Goal: Information Seeking & Learning: Check status

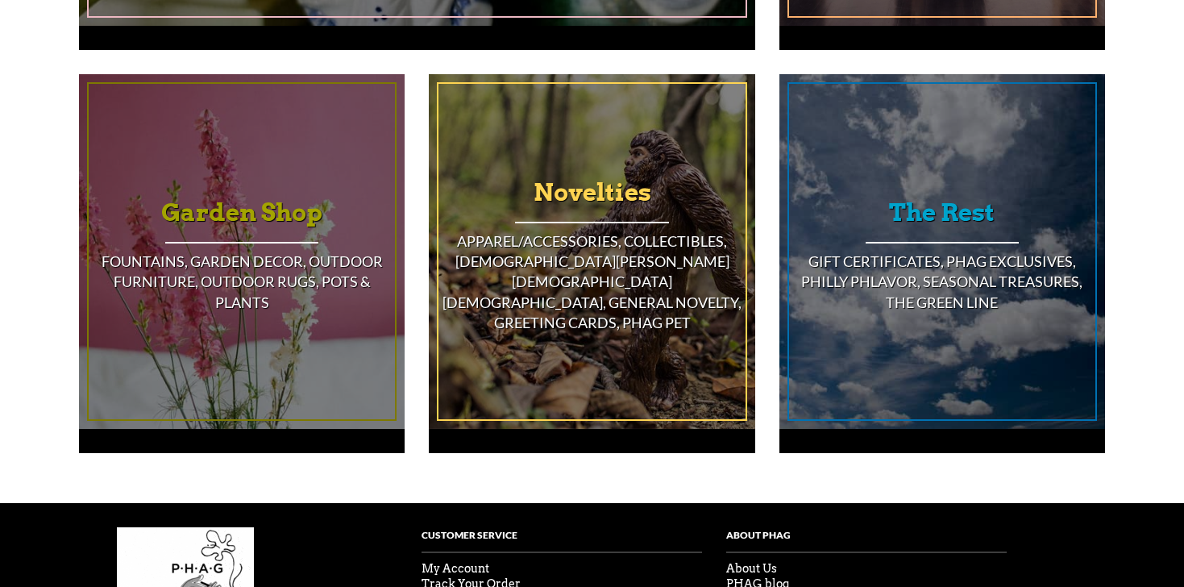
scroll to position [1499, 0]
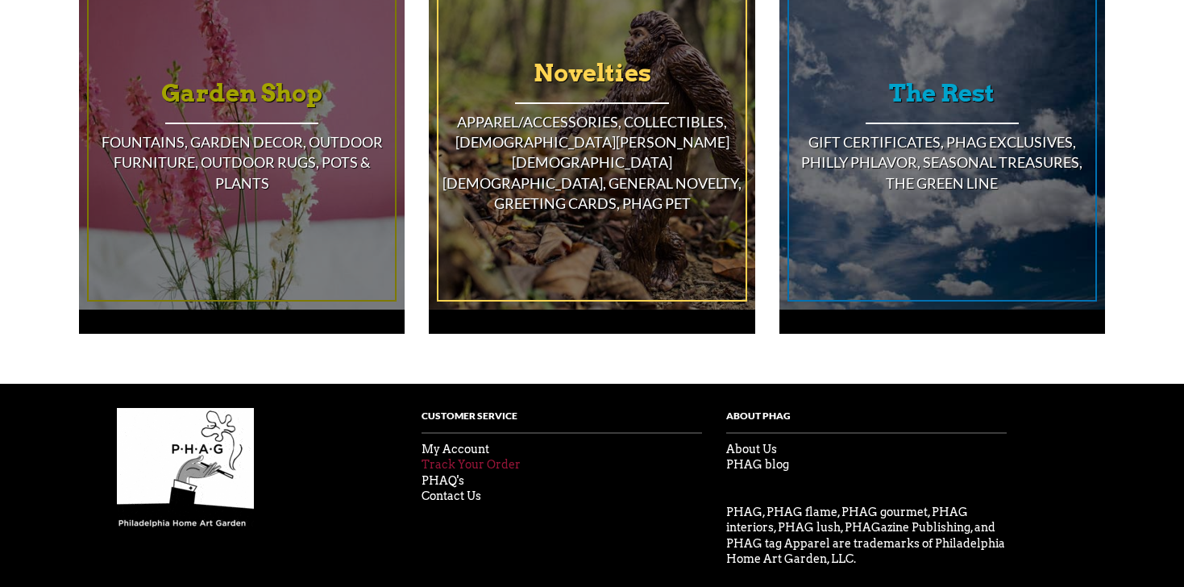
click at [502, 458] on link "Track Your Order" at bounding box center [471, 464] width 99 height 13
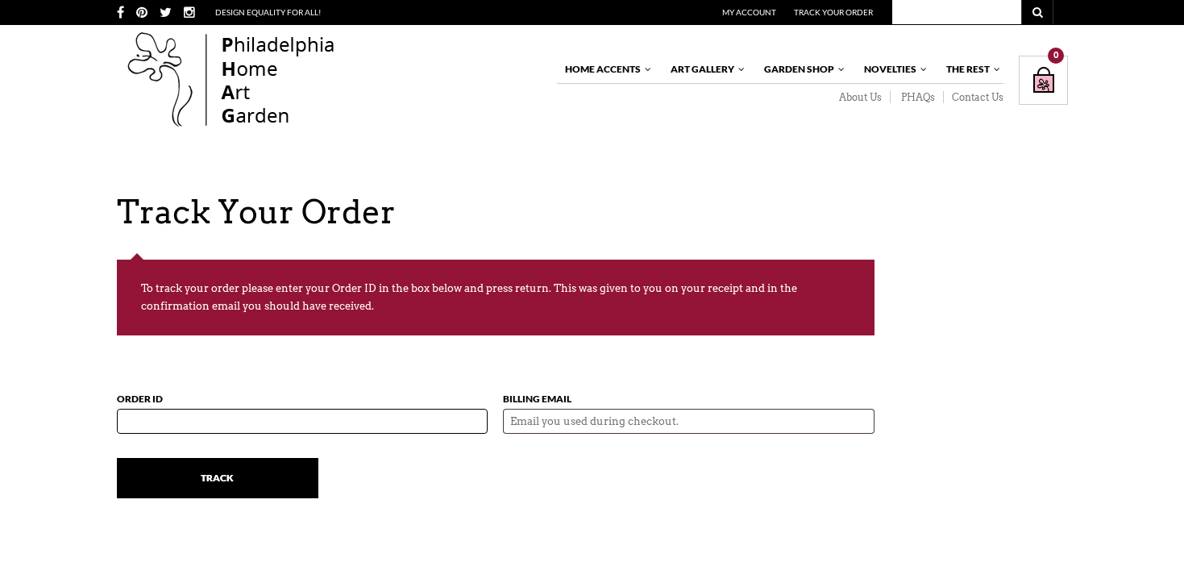
click at [272, 421] on input "Order ID" at bounding box center [303, 421] width 372 height 25
type input "55810"
click at [685, 414] on input "Billing Email" at bounding box center [689, 421] width 372 height 25
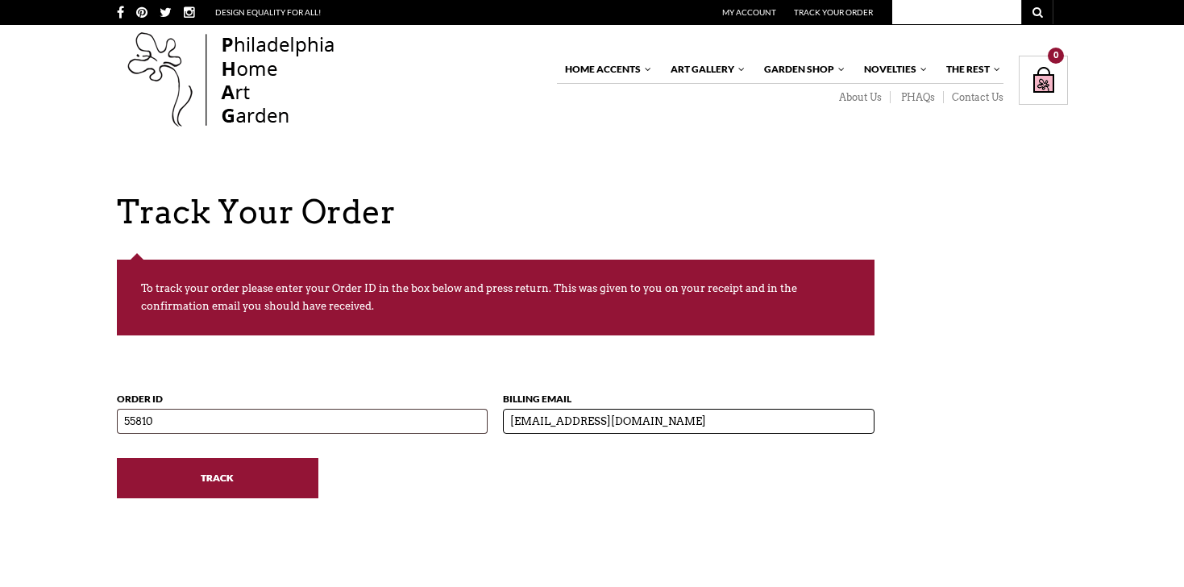
type input "sophiajb06@icloud.com"
click at [243, 477] on input "Track" at bounding box center [218, 478] width 202 height 40
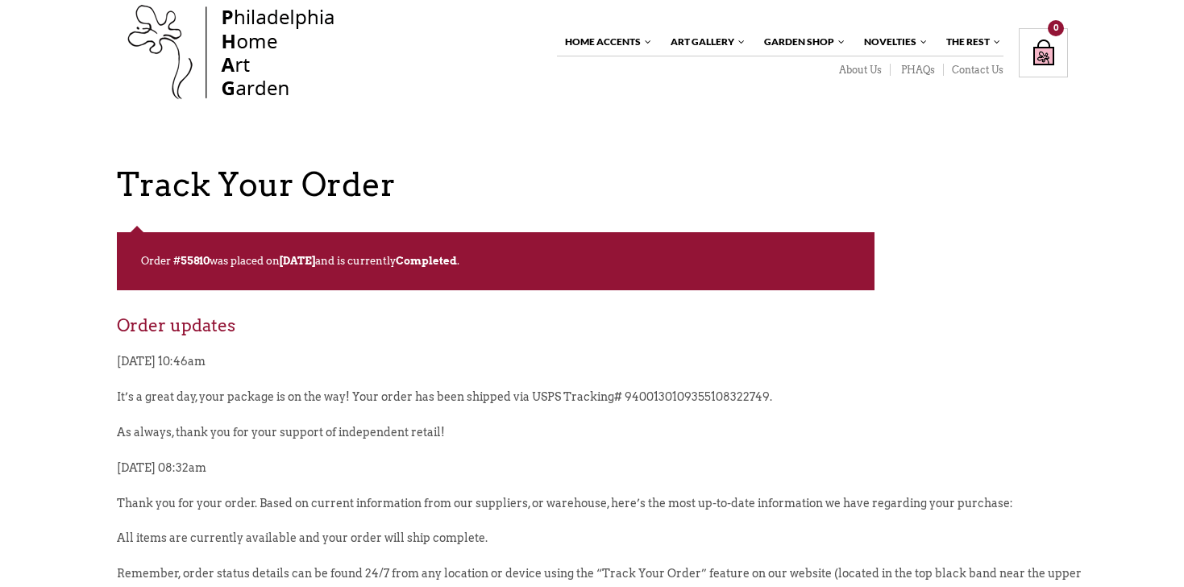
scroll to position [36, 0]
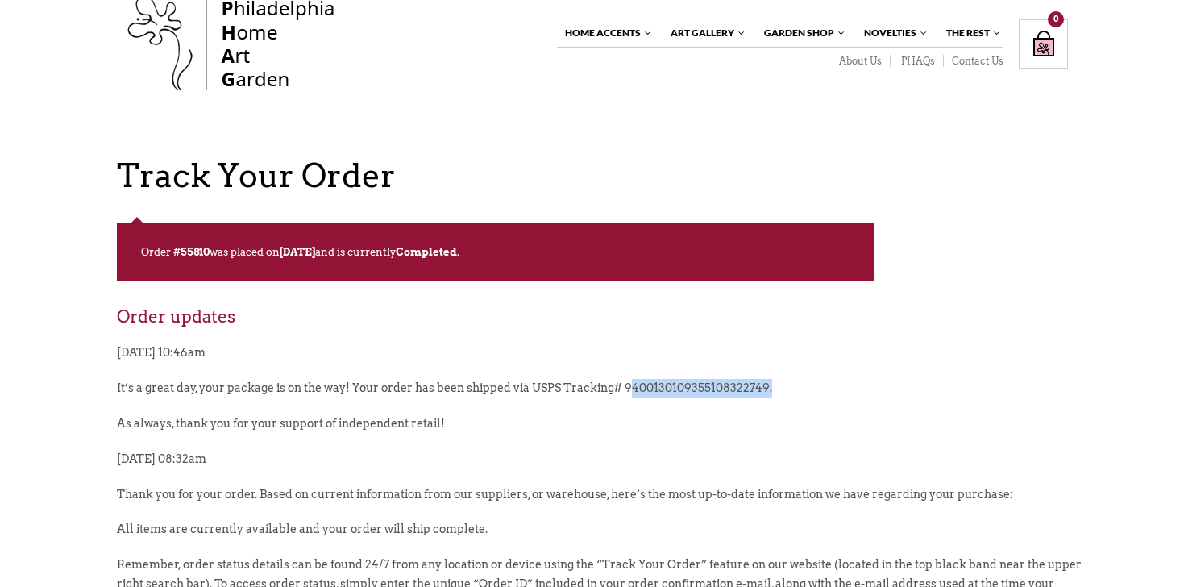
drag, startPoint x: 626, startPoint y: 389, endPoint x: 768, endPoint y: 389, distance: 141.1
click at [768, 389] on p "It’s a great day, your package is on the way! Your order has been shipped via U…" at bounding box center [601, 396] width 968 height 35
click at [658, 396] on p "It’s a great day, your package is on the way! Your order has been shipped via U…" at bounding box center [601, 396] width 968 height 35
click at [639, 391] on p "It’s a great day, your package is on the way! Your order has been shipped via U…" at bounding box center [601, 396] width 968 height 35
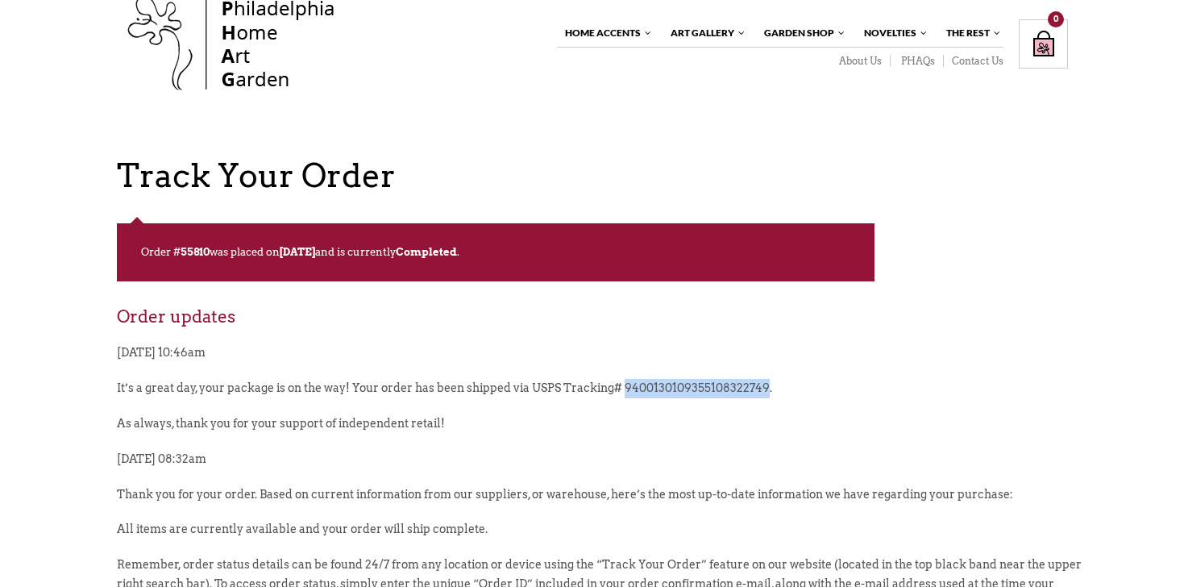
copy p "9400130109355108322749"
click at [839, 431] on p "As always, thank you for your support of independent retail!" at bounding box center [601, 431] width 968 height 35
